Goal: Information Seeking & Learning: Learn about a topic

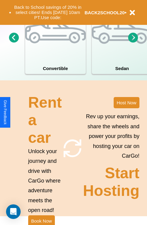
scroll to position [473, 0]
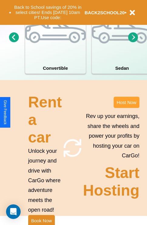
click at [127, 108] on button "Host Now" at bounding box center [127, 102] width 26 height 11
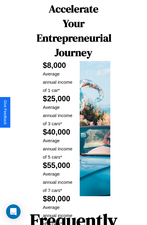
scroll to position [988, 0]
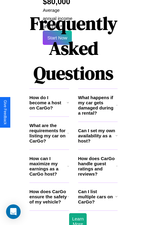
click at [98, 156] on h3 "How does CarGo handle guest ratings and reviews?" at bounding box center [97, 166] width 38 height 21
click at [98, 189] on h3 "Can I list multiple cars on CarGo?" at bounding box center [96, 196] width 37 height 15
click at [49, 189] on h3 "How does CarGo ensure the safety of my vehicle?" at bounding box center [48, 196] width 38 height 15
click at [49, 156] on h3 "How can I maximize my earnings as a CarGo host?" at bounding box center [48, 166] width 38 height 21
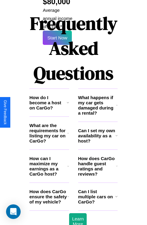
click at [98, 95] on h3 "What happens if my car gets damaged during a rental?" at bounding box center [97, 105] width 38 height 21
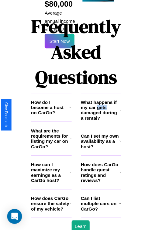
scroll to position [430, 0]
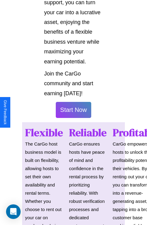
click at [73, 113] on button "Start Now" at bounding box center [74, 110] width 36 height 16
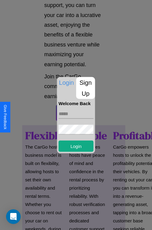
click at [76, 114] on input "text" at bounding box center [76, 114] width 35 height 10
type input "**********"
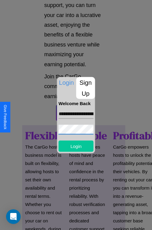
click at [76, 146] on button "Login" at bounding box center [76, 145] width 35 height 11
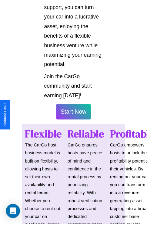
scroll to position [431, 0]
